Goal: Register for event/course

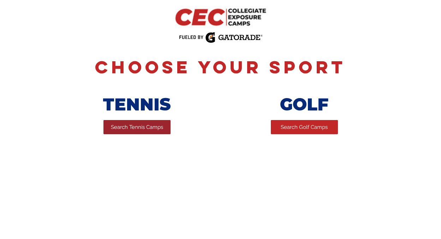
click at [146, 131] on span "Search Tennis Camps" at bounding box center [137, 126] width 52 height 7
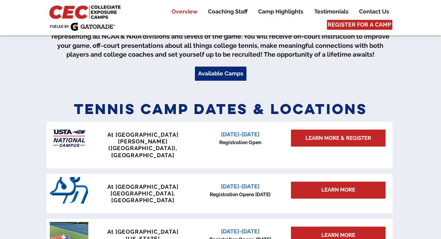
scroll to position [252, 0]
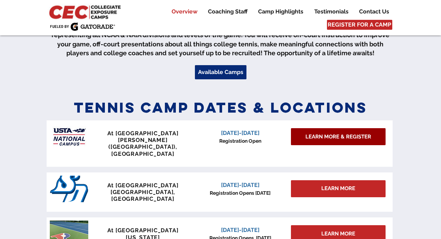
click at [335, 136] on span "LEARN MORE & REGISTER" at bounding box center [339, 136] width 66 height 7
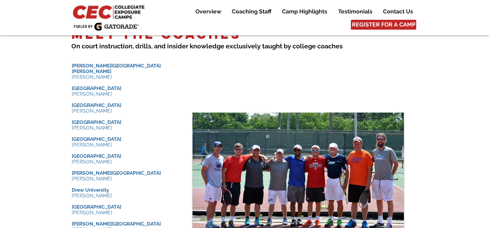
scroll to position [715, 0]
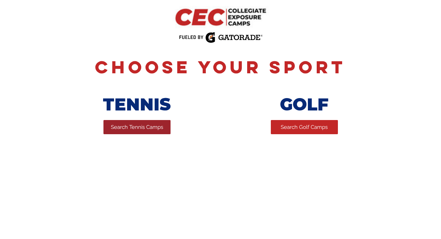
click at [117, 133] on link "Search Tennis Camps" at bounding box center [137, 127] width 67 height 14
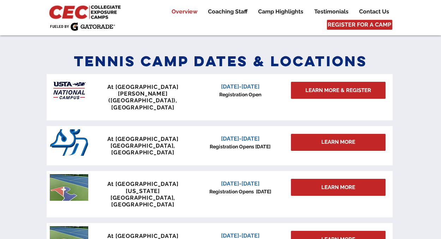
scroll to position [301, 0]
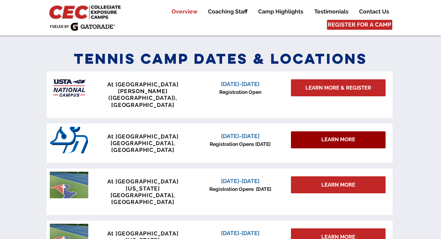
click at [343, 136] on span "LEARN MORE" at bounding box center [339, 139] width 34 height 7
click at [325, 136] on span "LEARN MORE" at bounding box center [339, 139] width 34 height 7
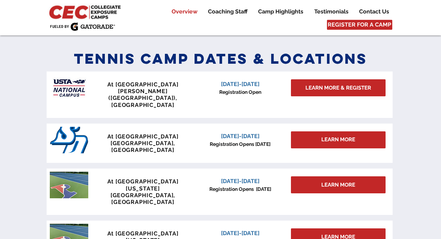
click at [424, 100] on div at bounding box center [220, 158] width 441 height 229
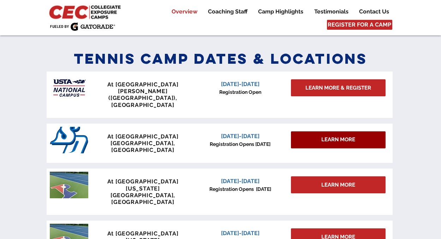
click at [364, 131] on div "LEARN MORE" at bounding box center [338, 139] width 95 height 17
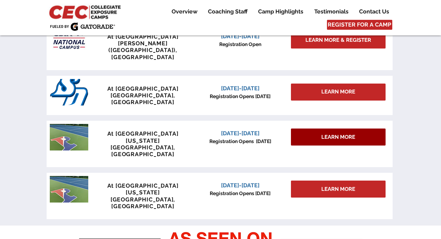
scroll to position [348, 0]
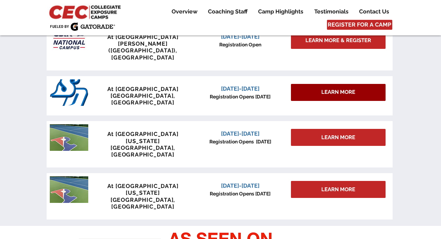
click at [329, 88] on span "LEARN MORE" at bounding box center [339, 91] width 34 height 7
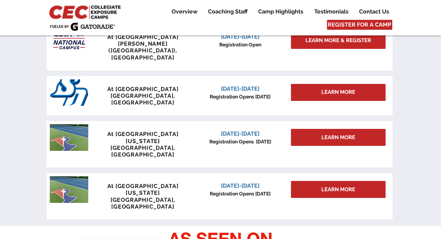
click at [266, 94] on span "Registration Opens [DATE]" at bounding box center [240, 97] width 61 height 6
click at [235, 85] on span "January 3-4, 2026" at bounding box center [240, 88] width 39 height 7
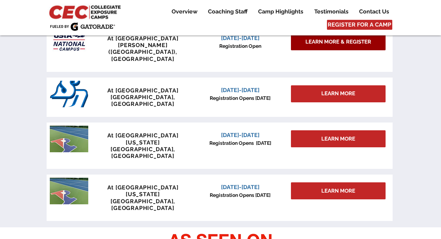
click at [335, 43] on span "LEARN MORE & REGISTER" at bounding box center [339, 41] width 66 height 7
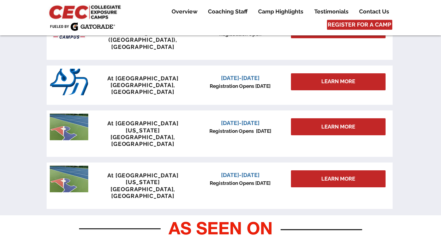
scroll to position [372, 0]
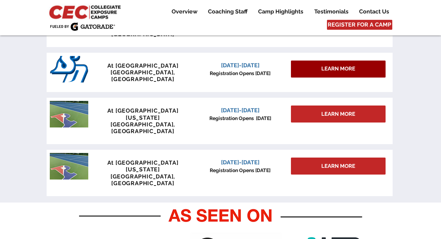
click at [340, 61] on div "LEARN MORE" at bounding box center [338, 68] width 95 height 17
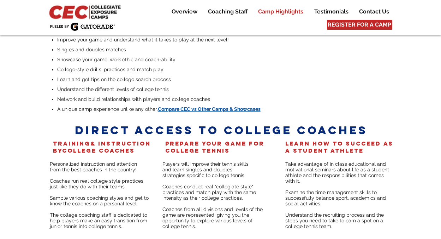
scroll to position [1447, 0]
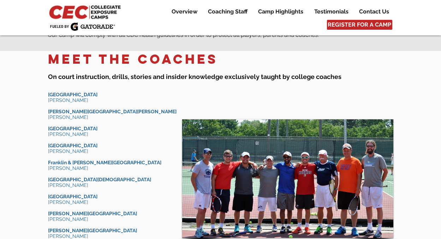
scroll to position [519, 0]
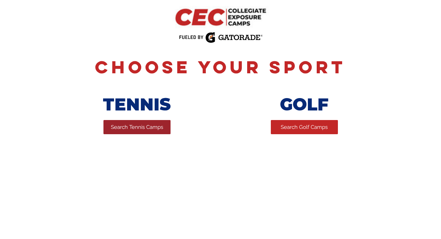
click at [148, 130] on span "Search Tennis Camps" at bounding box center [137, 126] width 52 height 7
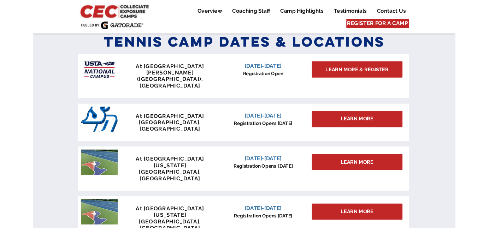
scroll to position [320, 0]
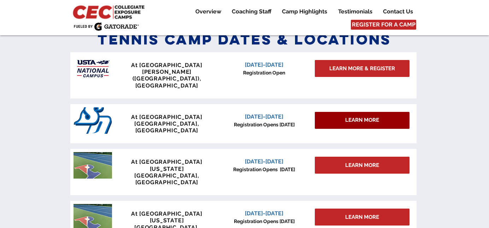
click at [344, 112] on div "LEARN MORE" at bounding box center [362, 120] width 95 height 17
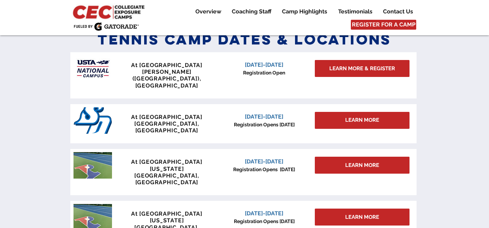
click at [273, 113] on span "January 3-4, 2026" at bounding box center [264, 116] width 39 height 7
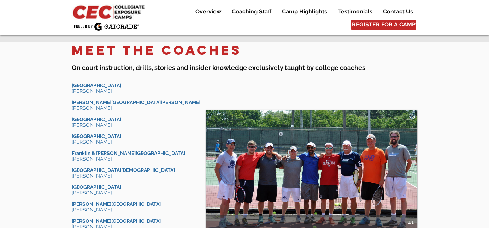
scroll to position [536, 0]
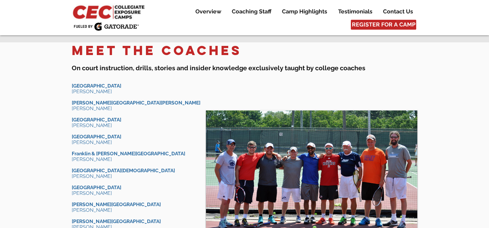
click at [93, 123] on span "[PERSON_NAME]" at bounding box center [92, 126] width 40 height 6
click at [129, 123] on p "[PERSON_NAME] ​" at bounding box center [139, 126] width 135 height 6
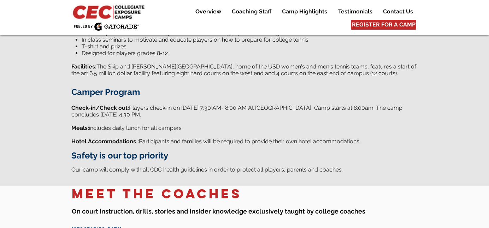
scroll to position [388, 0]
